Goal: Transaction & Acquisition: Purchase product/service

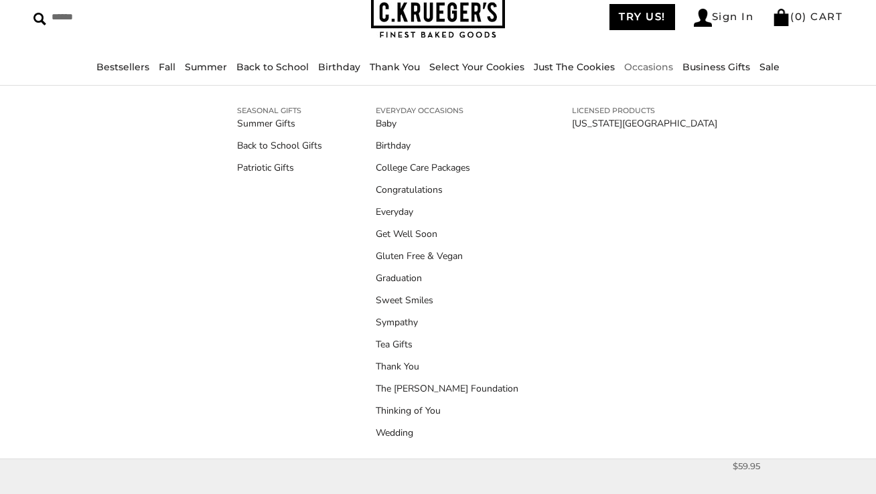
scroll to position [70, 0]
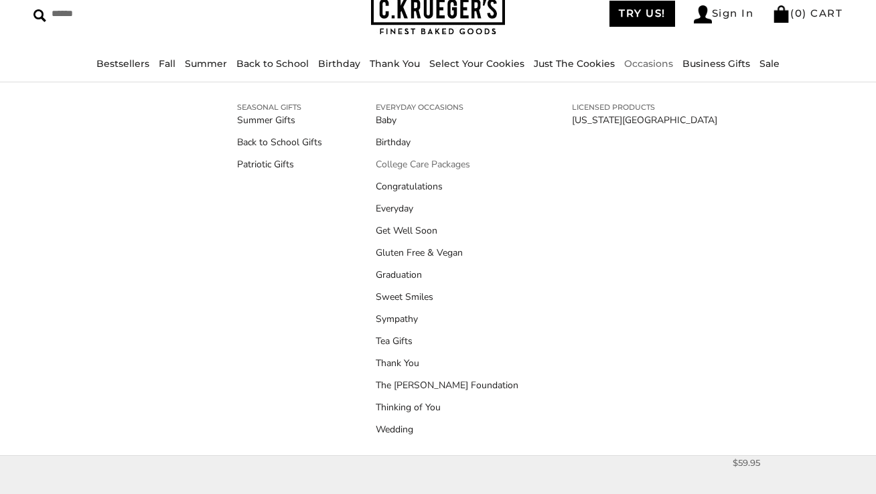
click at [410, 161] on link "College Care Packages" at bounding box center [447, 164] width 143 height 14
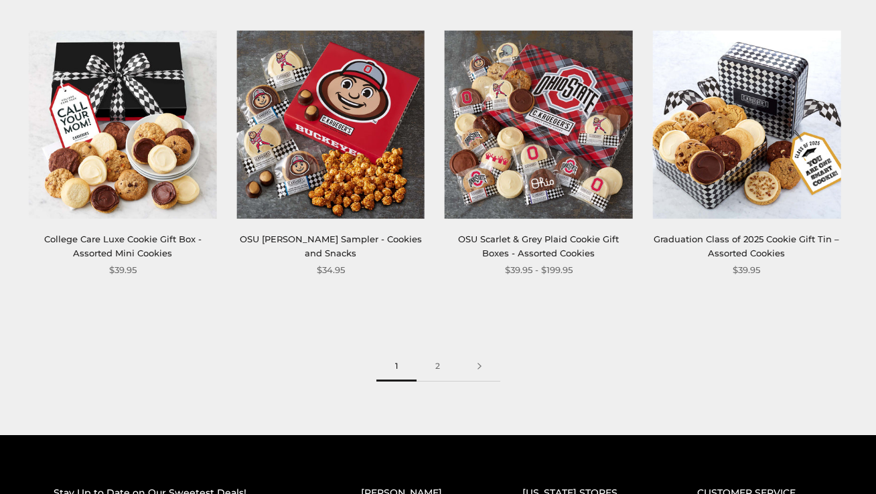
scroll to position [1598, 0]
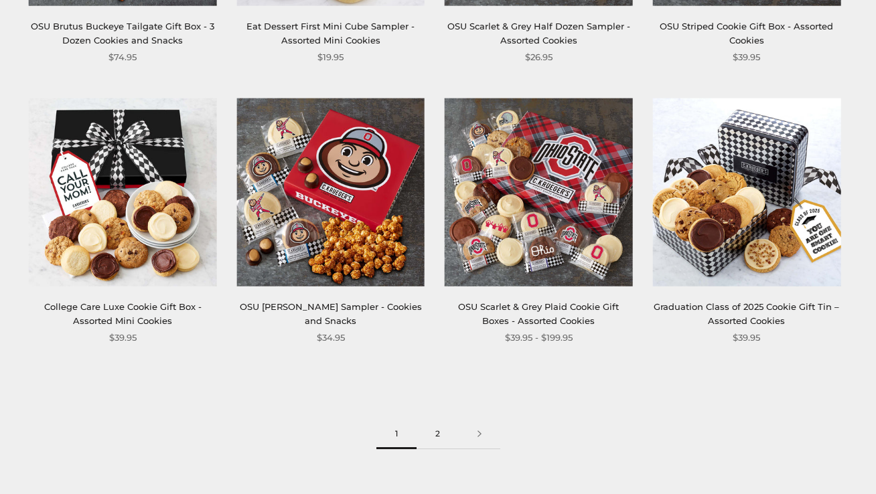
click at [437, 436] on link "2" at bounding box center [438, 434] width 42 height 30
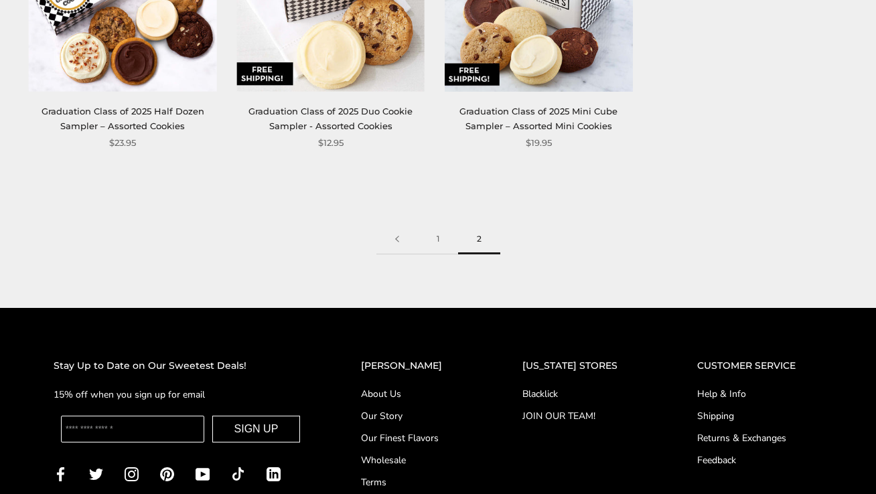
scroll to position [232, 0]
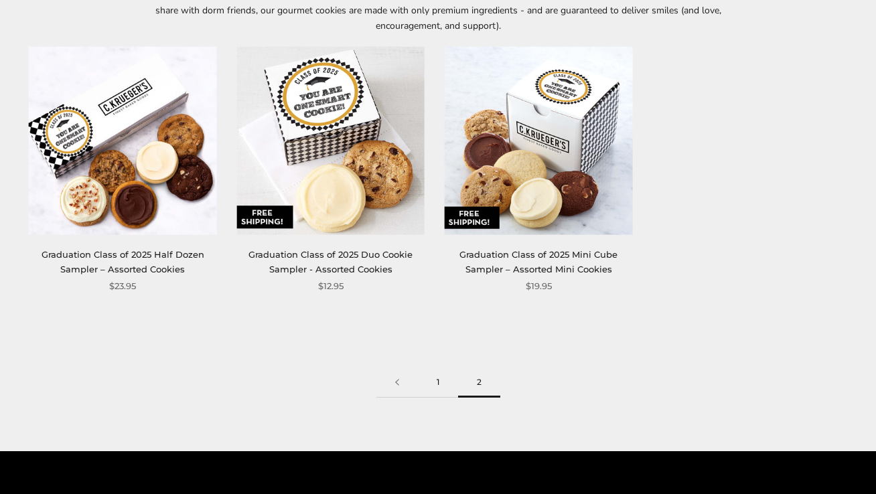
click at [440, 385] on link "1" at bounding box center [438, 383] width 40 height 30
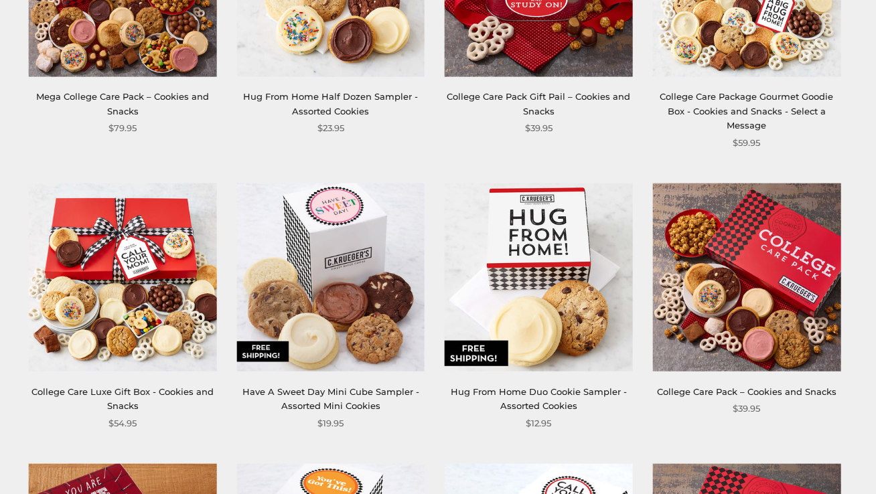
scroll to position [393, 0]
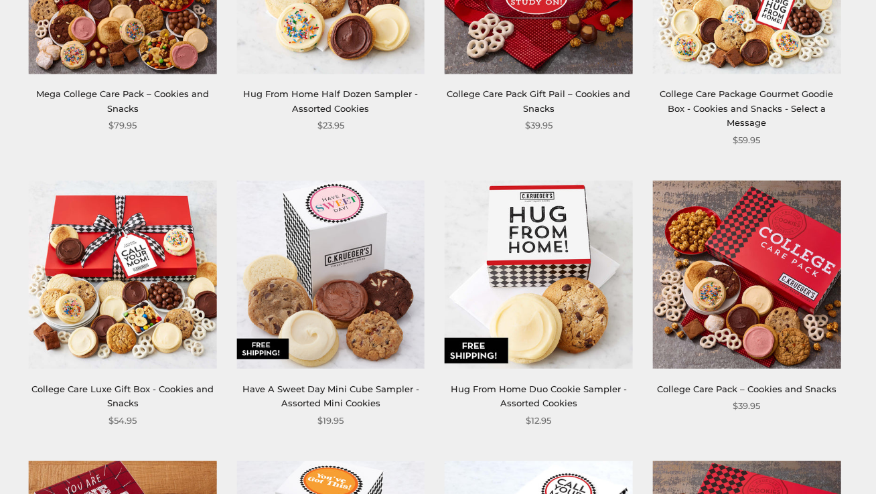
click at [714, 389] on link "College Care Pack – Cookies and Snacks" at bounding box center [747, 389] width 180 height 11
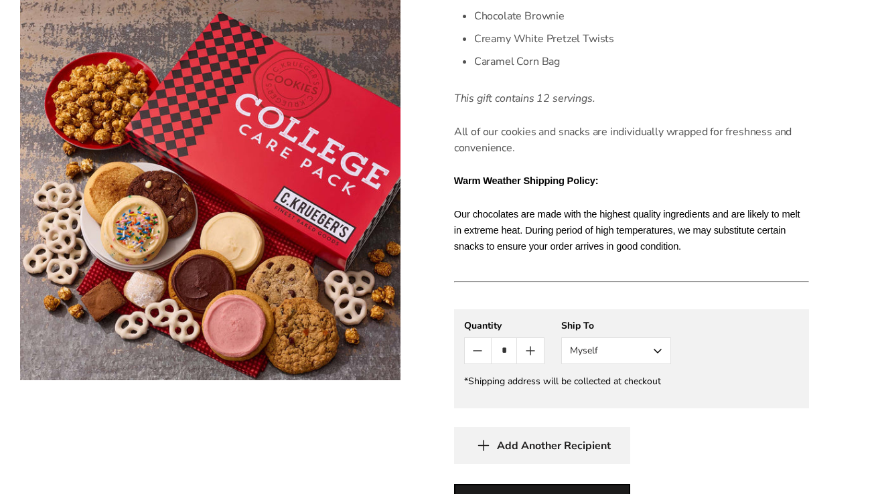
scroll to position [720, 0]
click at [646, 350] on button "Myself" at bounding box center [616, 350] width 110 height 27
click at [624, 399] on button "Other Recipient" at bounding box center [616, 400] width 109 height 24
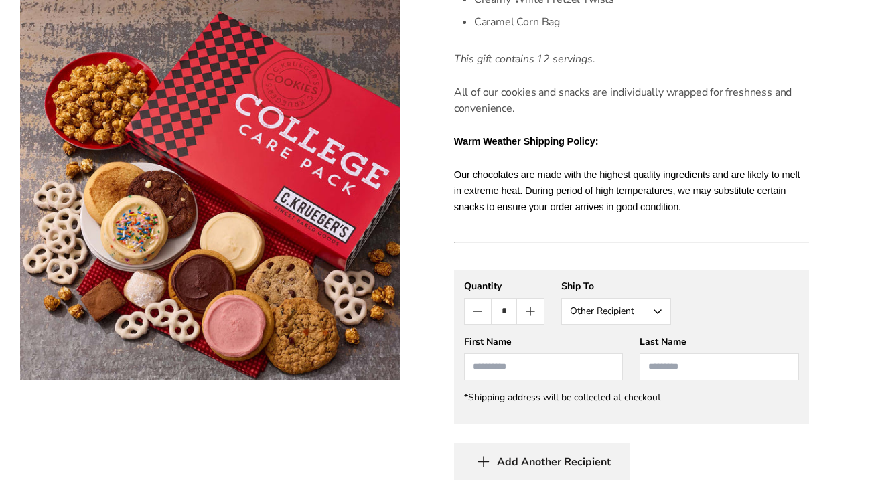
scroll to position [803, 0]
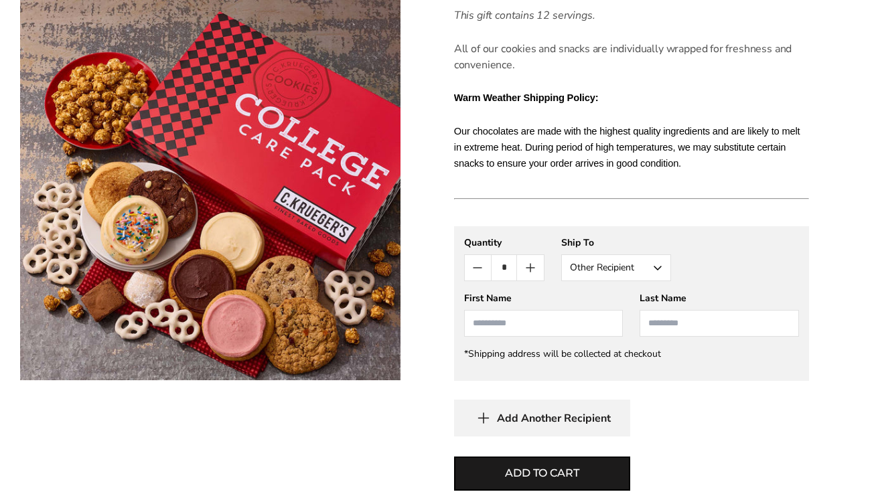
click at [557, 329] on input "First Name" at bounding box center [543, 323] width 159 height 27
